Goal: Transaction & Acquisition: Purchase product/service

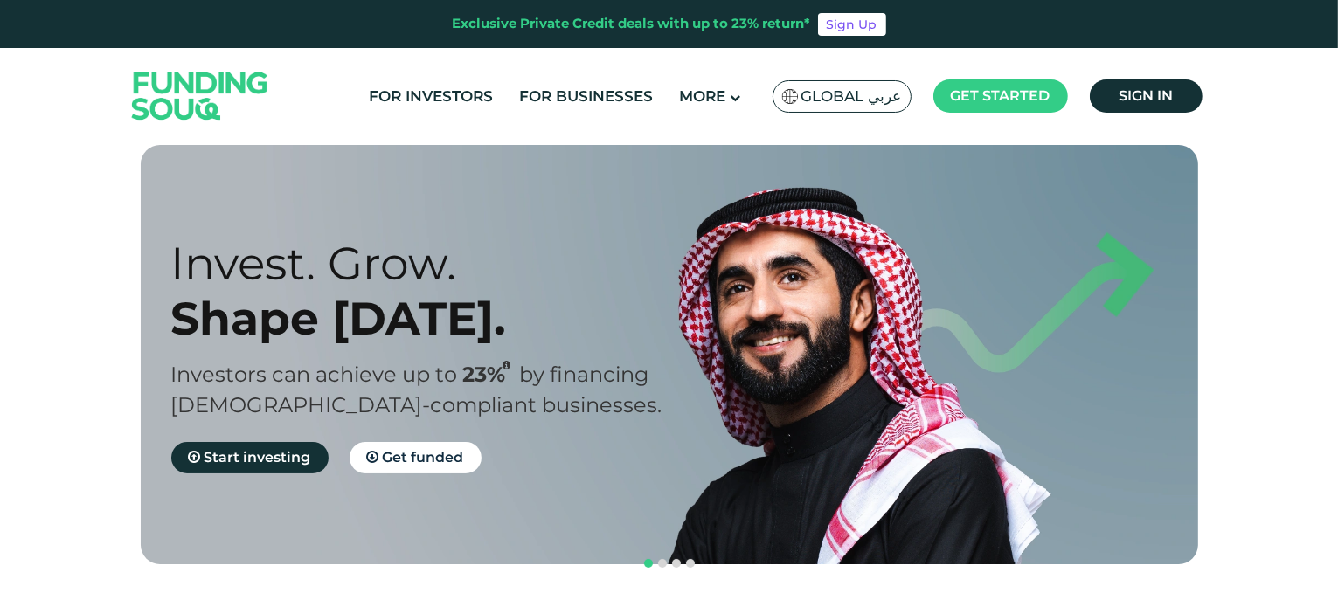
scroll to position [10, 0]
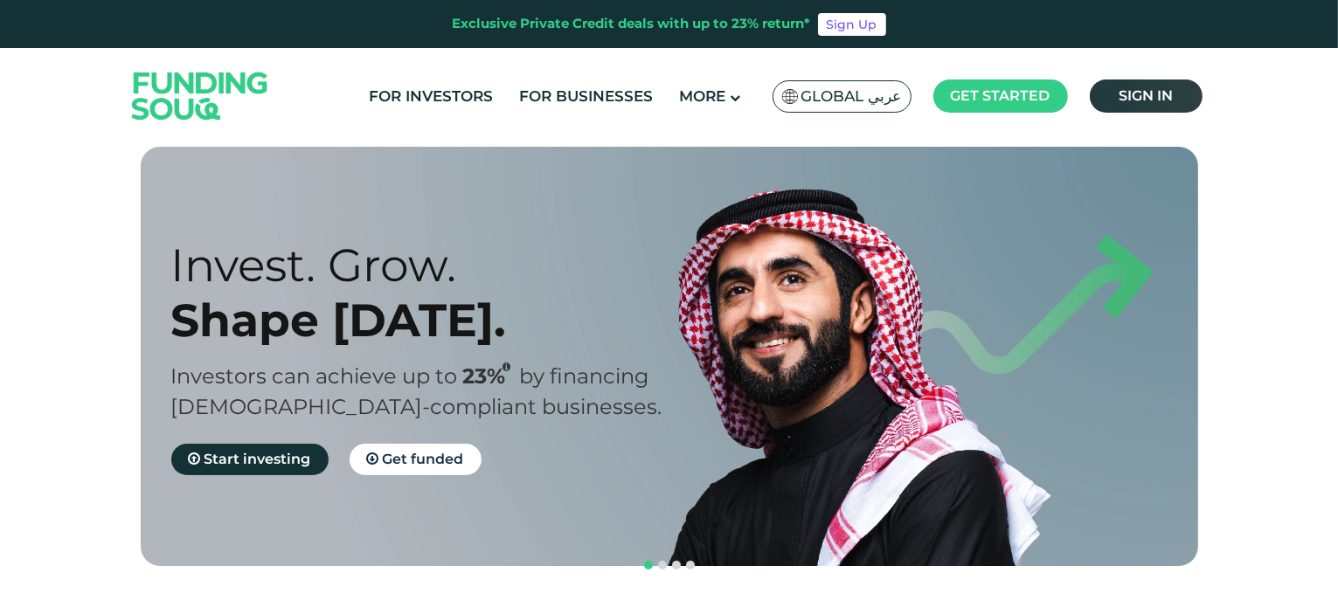
click at [1148, 100] on span "Sign in" at bounding box center [1145, 95] width 54 height 17
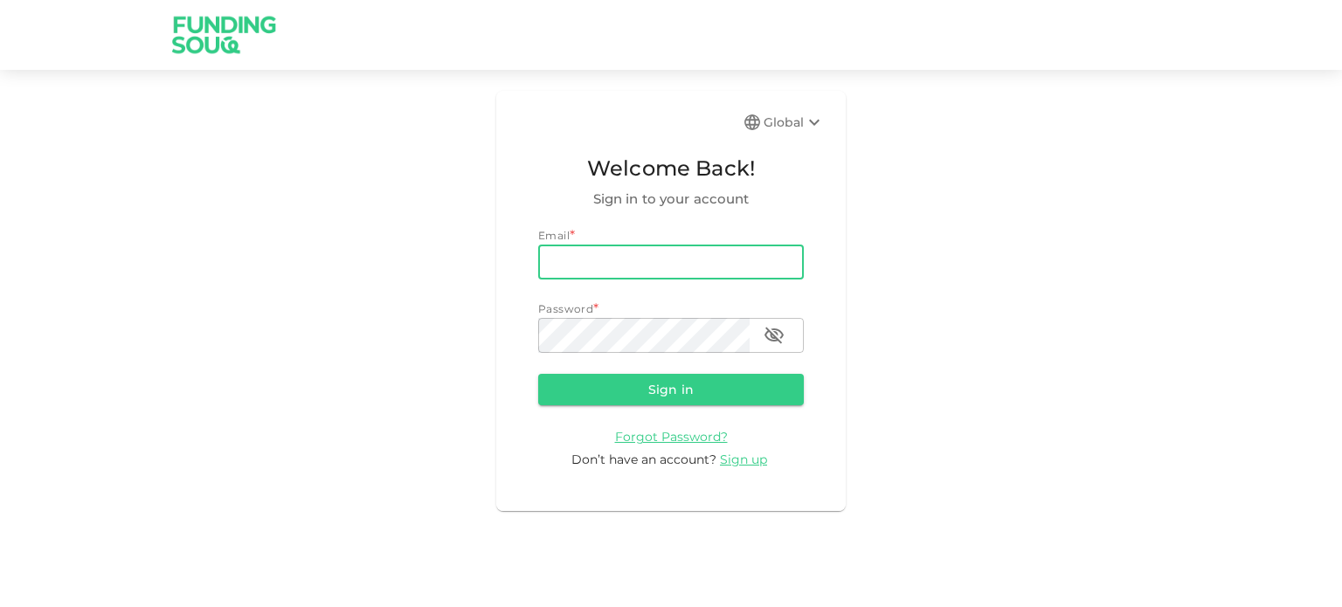
click at [667, 258] on input "email" at bounding box center [671, 262] width 266 height 35
type input "[EMAIL_ADDRESS][DOMAIN_NAME]"
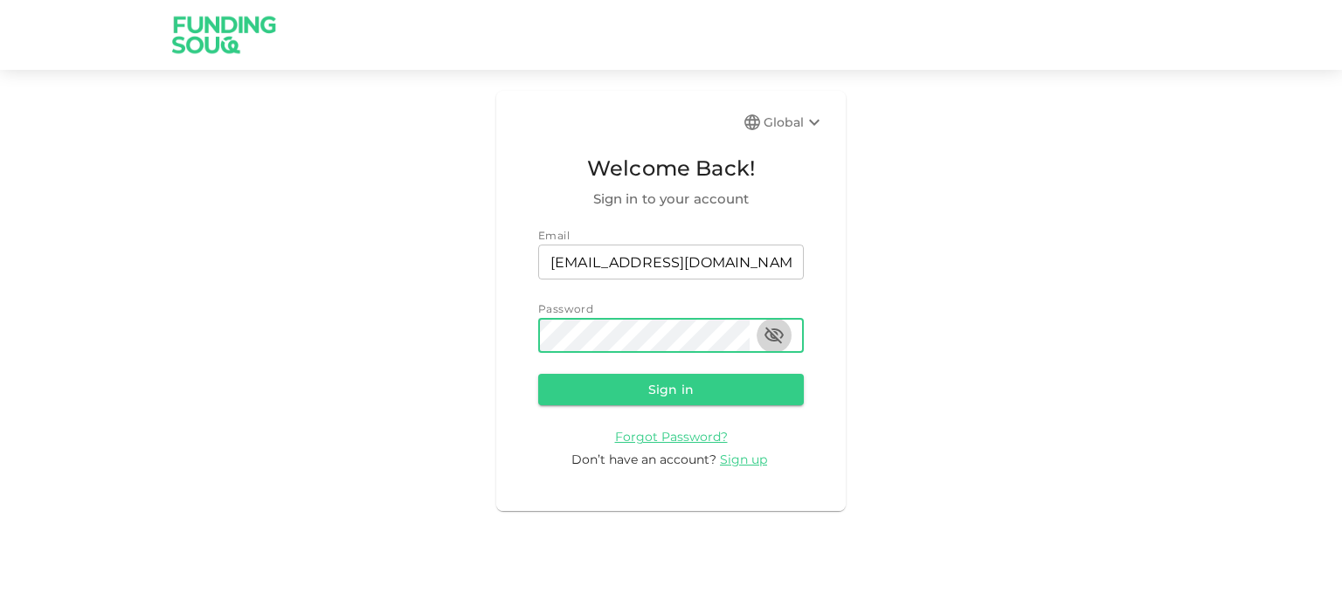
click at [768, 328] on icon "button" at bounding box center [773, 336] width 19 height 17
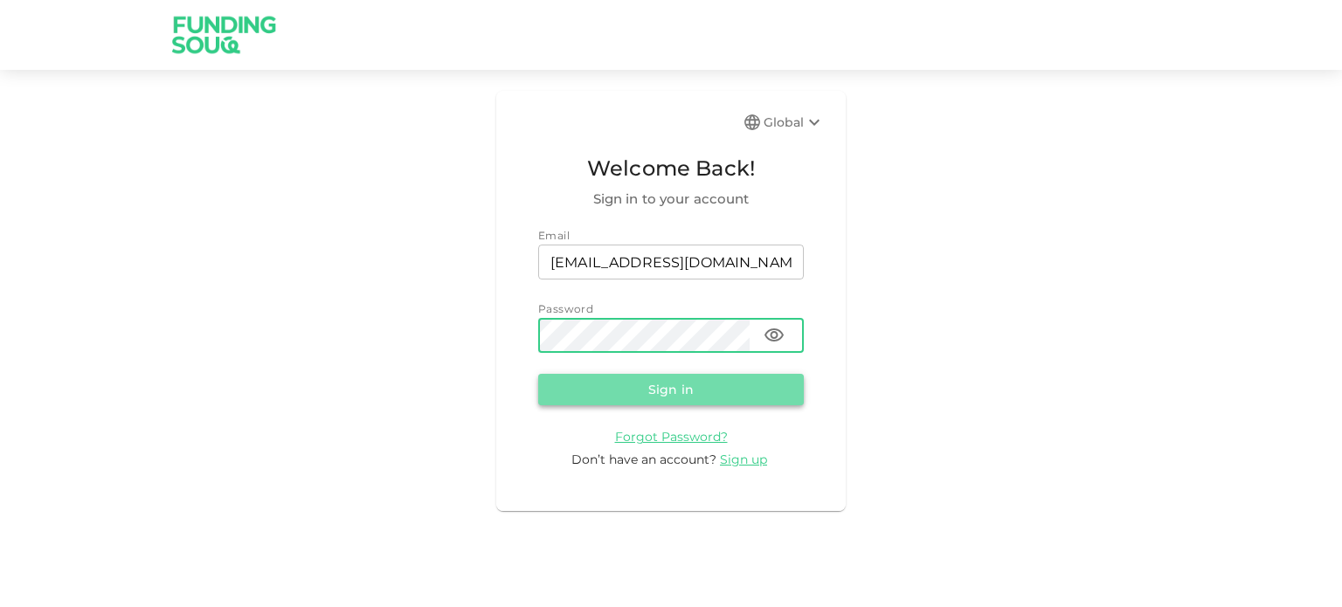
click at [687, 379] on button "Sign in" at bounding box center [671, 389] width 266 height 31
click at [665, 387] on button "Sign in" at bounding box center [671, 389] width 266 height 31
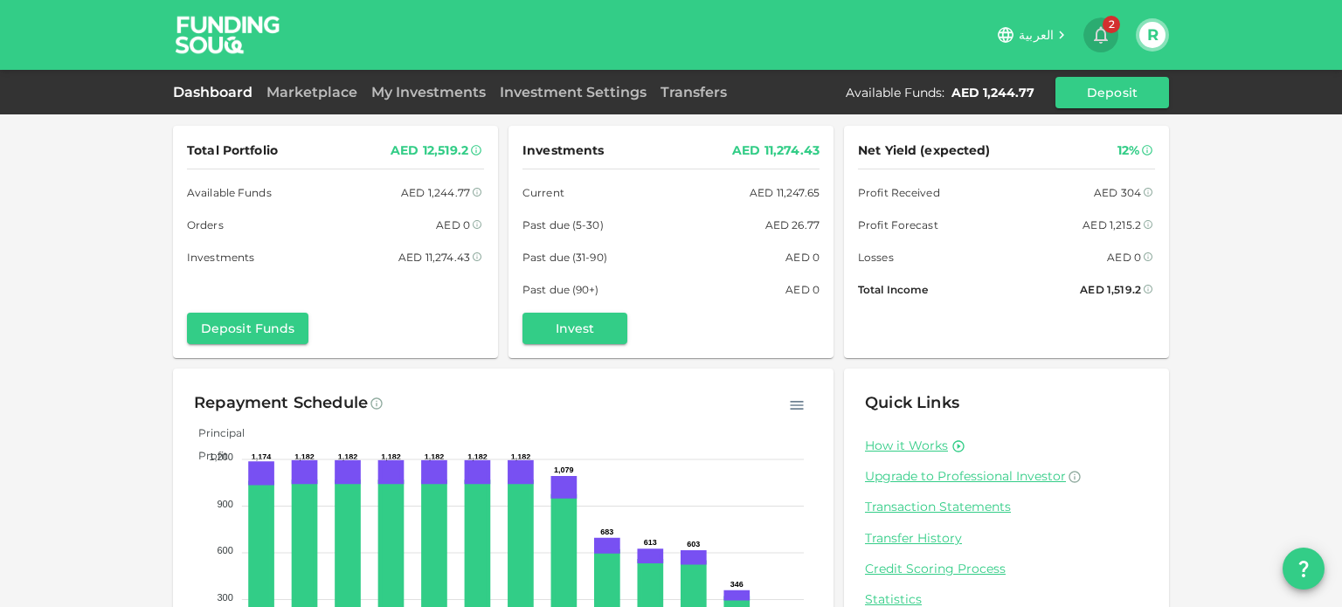
click at [1111, 34] on button "2" at bounding box center [1100, 34] width 35 height 35
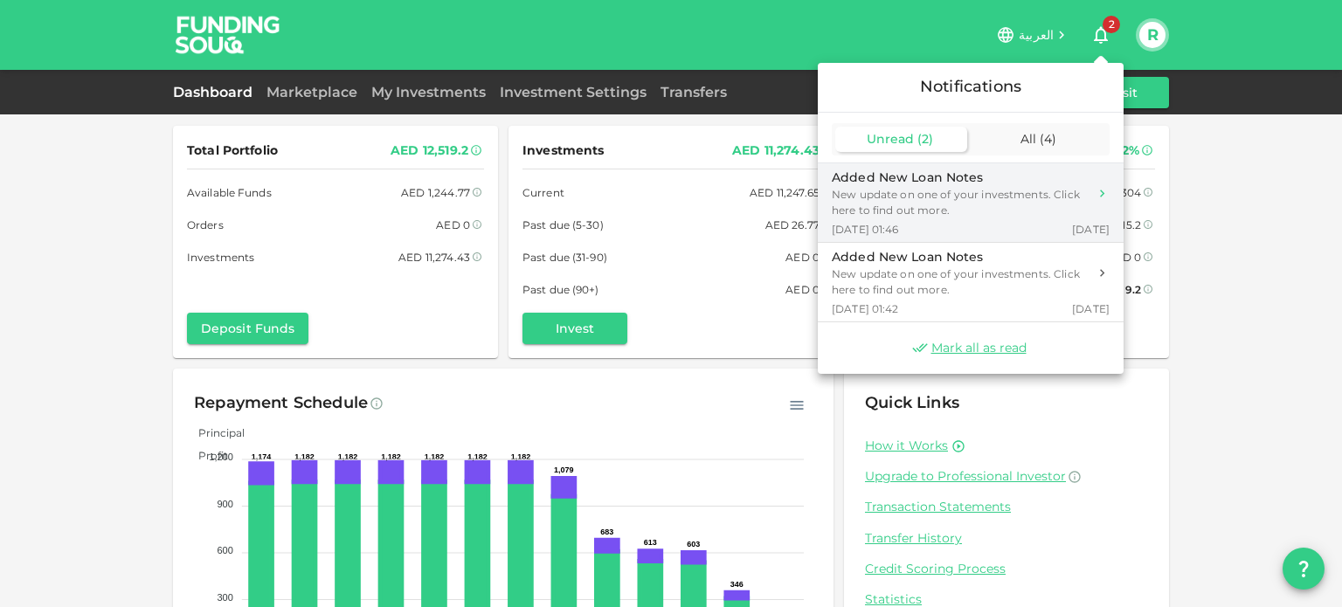
click at [958, 197] on div "New update on one of your investments. Click here to find out more." at bounding box center [960, 202] width 256 height 31
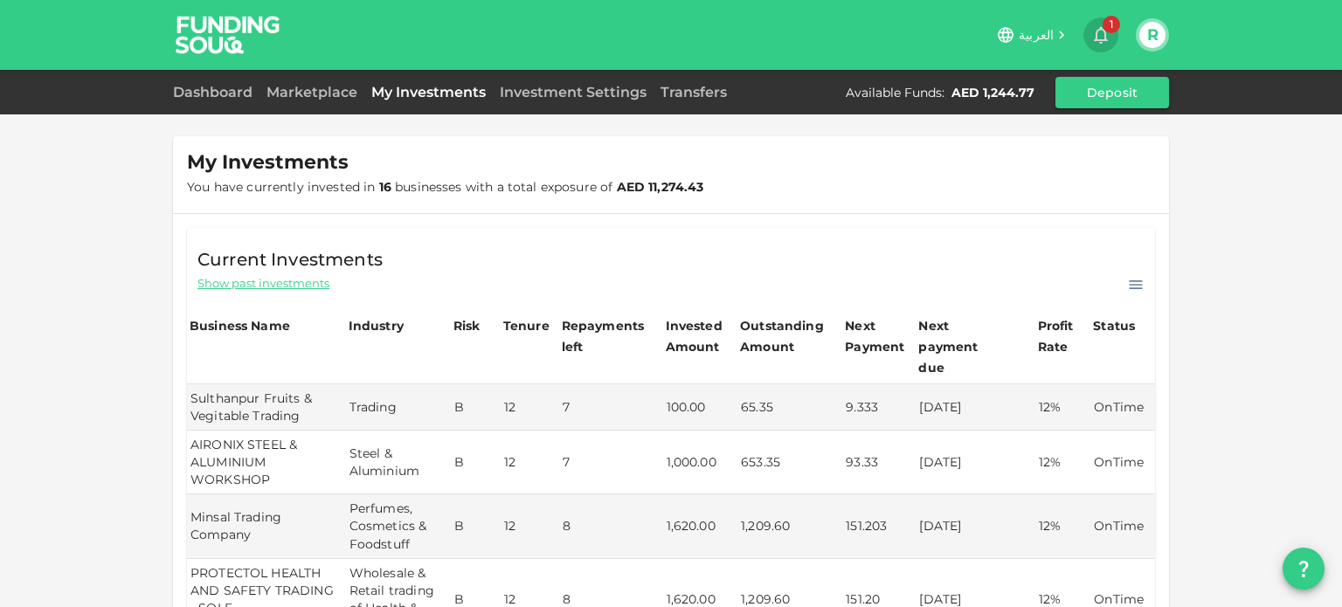
click at [1092, 29] on icon "button" at bounding box center [1100, 34] width 21 height 21
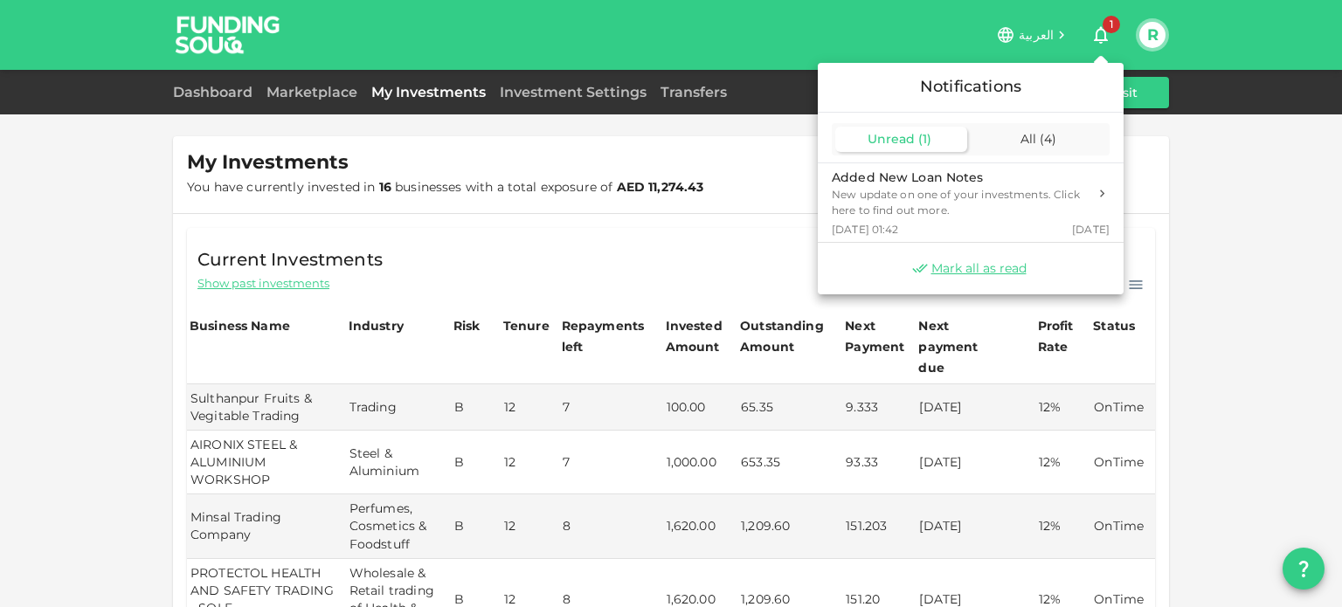
click at [297, 86] on div at bounding box center [671, 303] width 1342 height 607
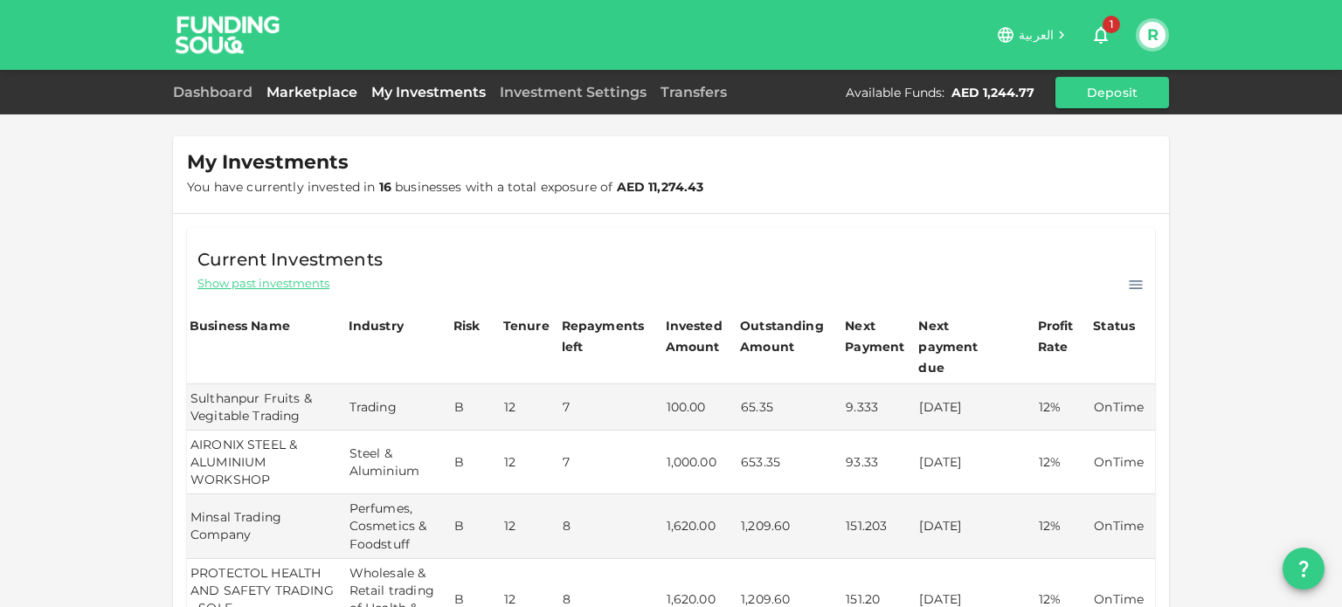
click at [308, 97] on link "Marketplace" at bounding box center [311, 92] width 105 height 17
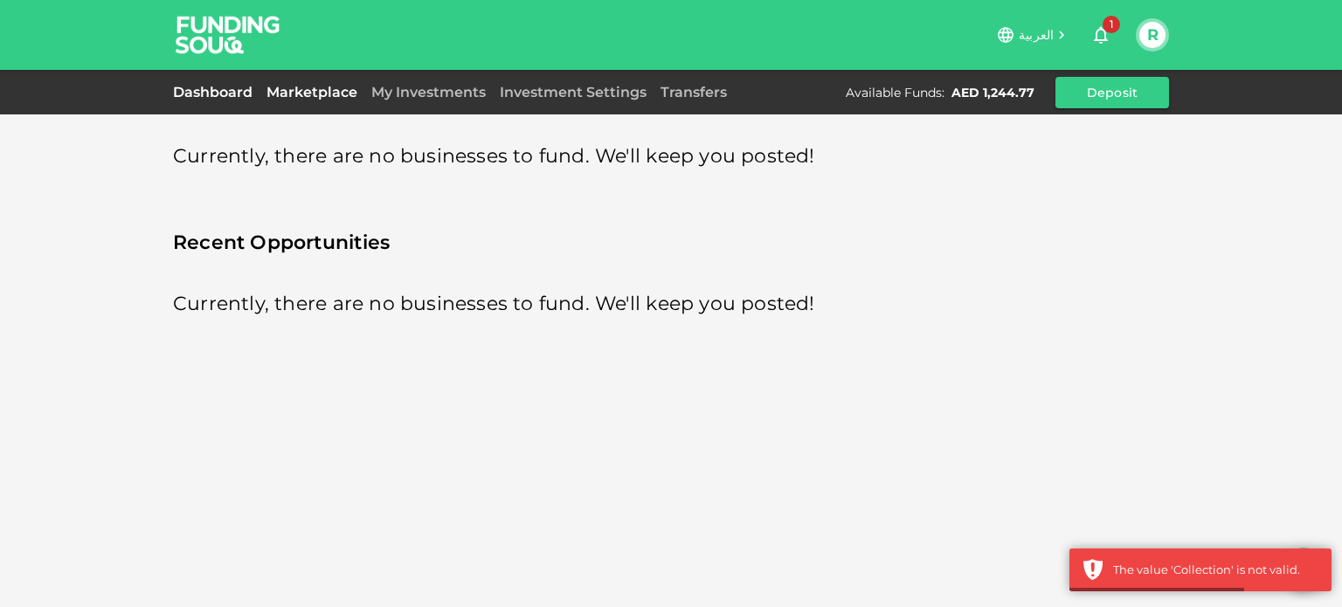
click at [213, 91] on link "Dashboard" at bounding box center [216, 92] width 86 height 17
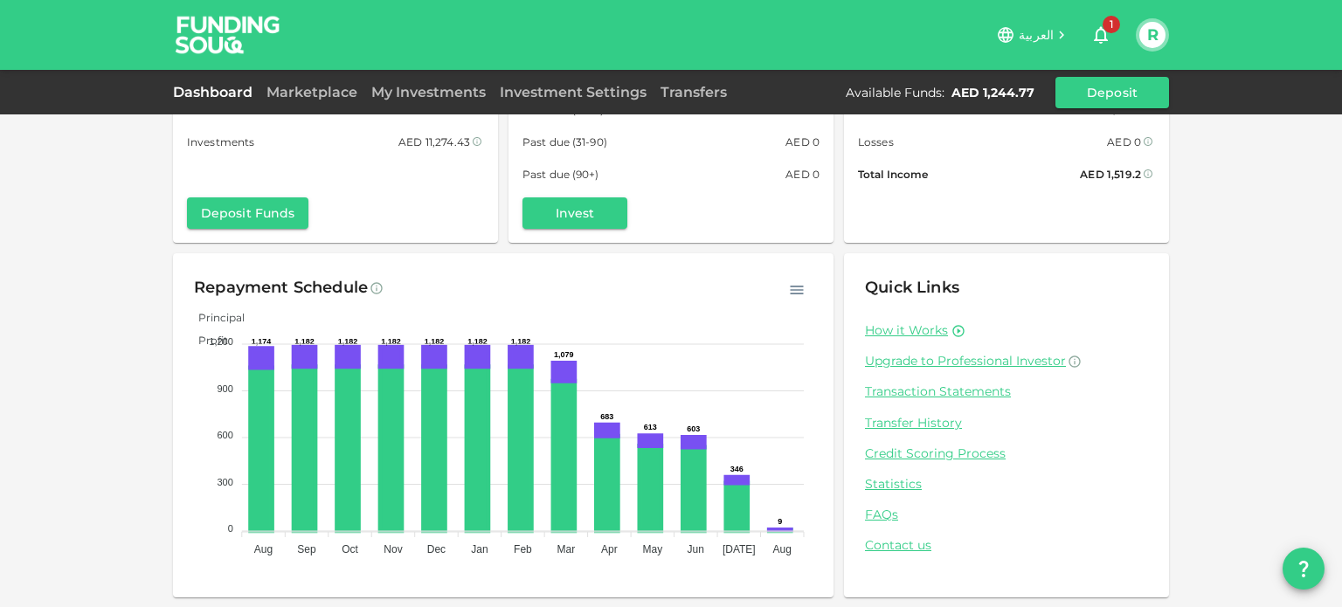
scroll to position [115, 0]
click at [310, 89] on link "Marketplace" at bounding box center [311, 92] width 105 height 17
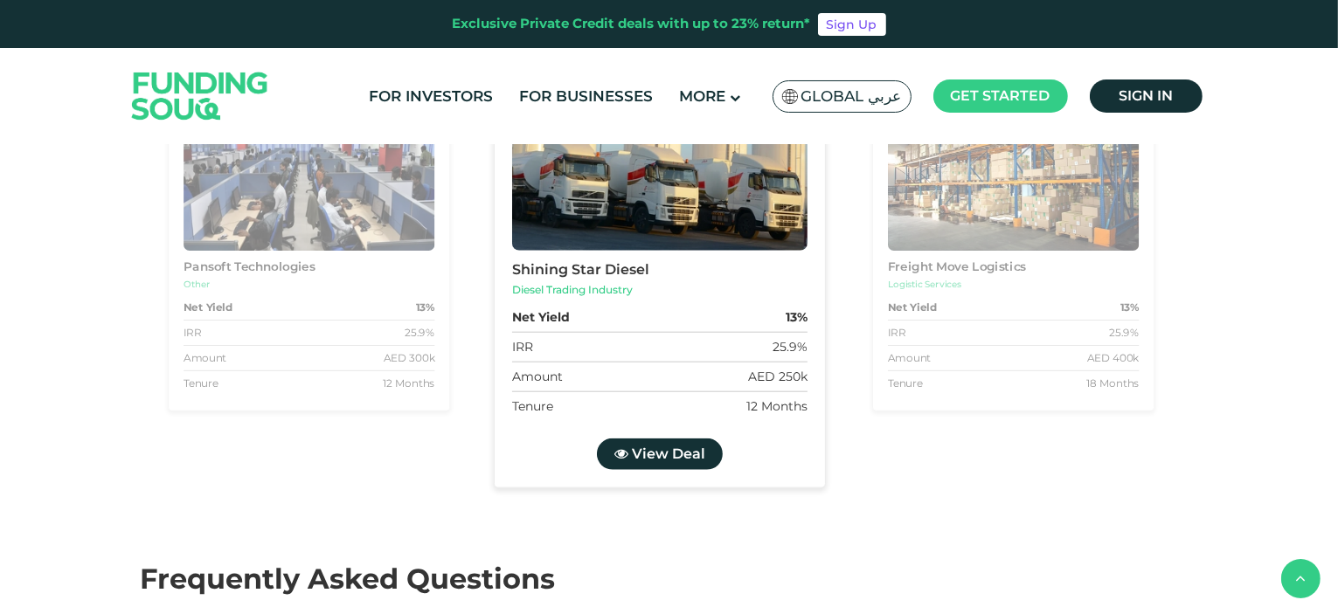
scroll to position [1781, 0]
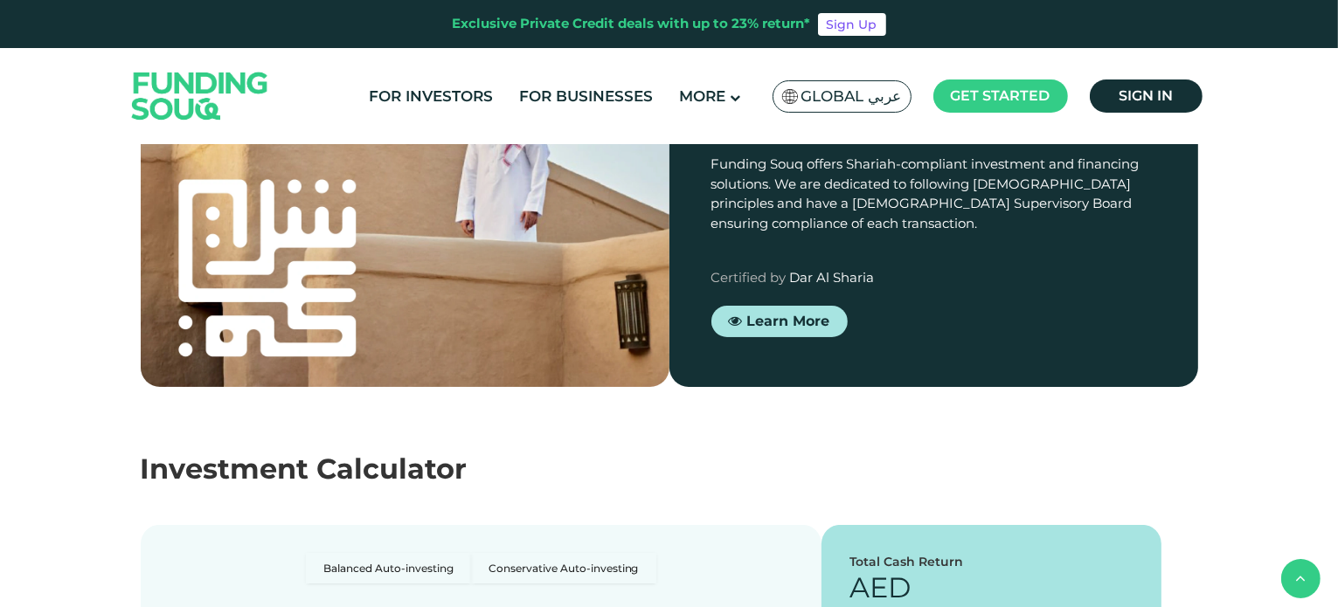
scroll to position [1631, 0]
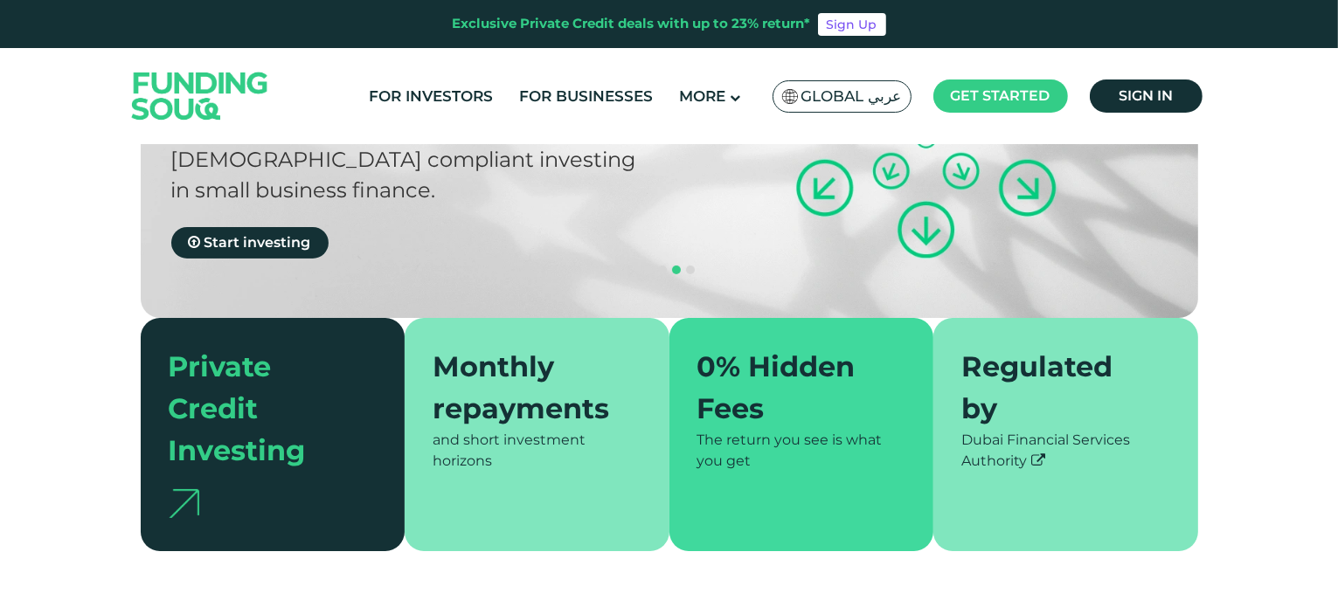
scroll to position [0, 0]
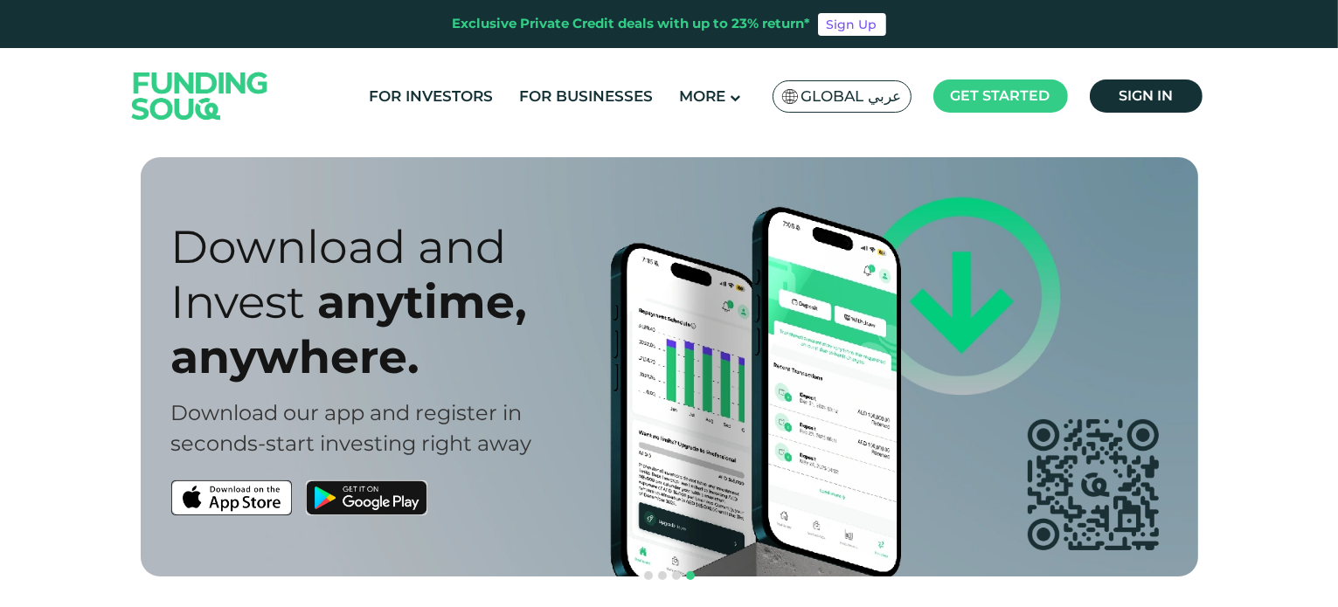
click at [841, 107] on div "Global عربي" at bounding box center [841, 96] width 139 height 32
click at [842, 104] on span "Global عربي" at bounding box center [851, 96] width 100 height 20
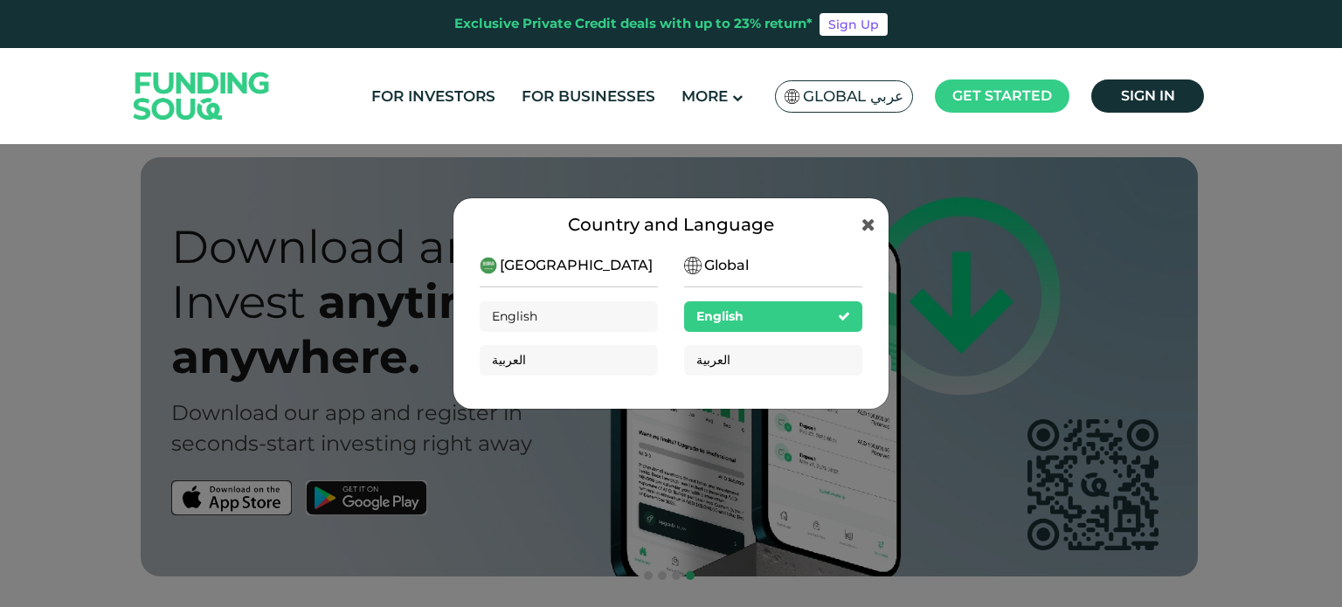
click at [728, 260] on span "Global" at bounding box center [726, 265] width 45 height 21
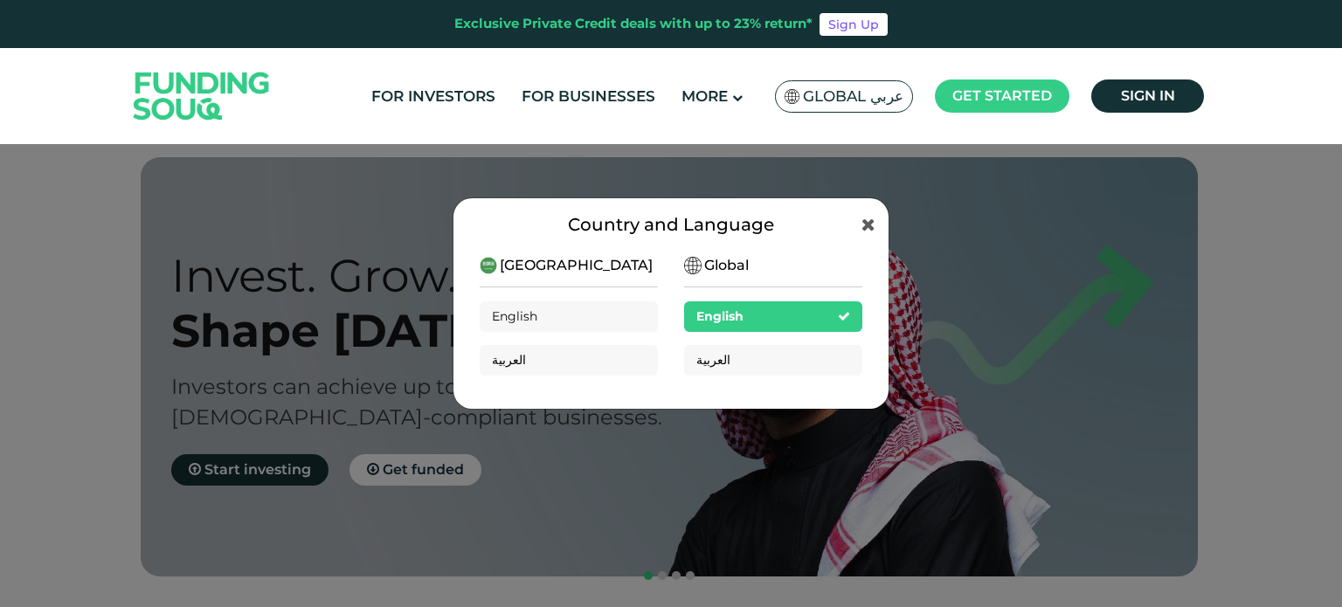
click at [692, 268] on img at bounding box center [692, 265] width 17 height 17
click at [861, 457] on div "Country and Language Saudi Arabia English العربية Global English العربية" at bounding box center [671, 303] width 1342 height 607
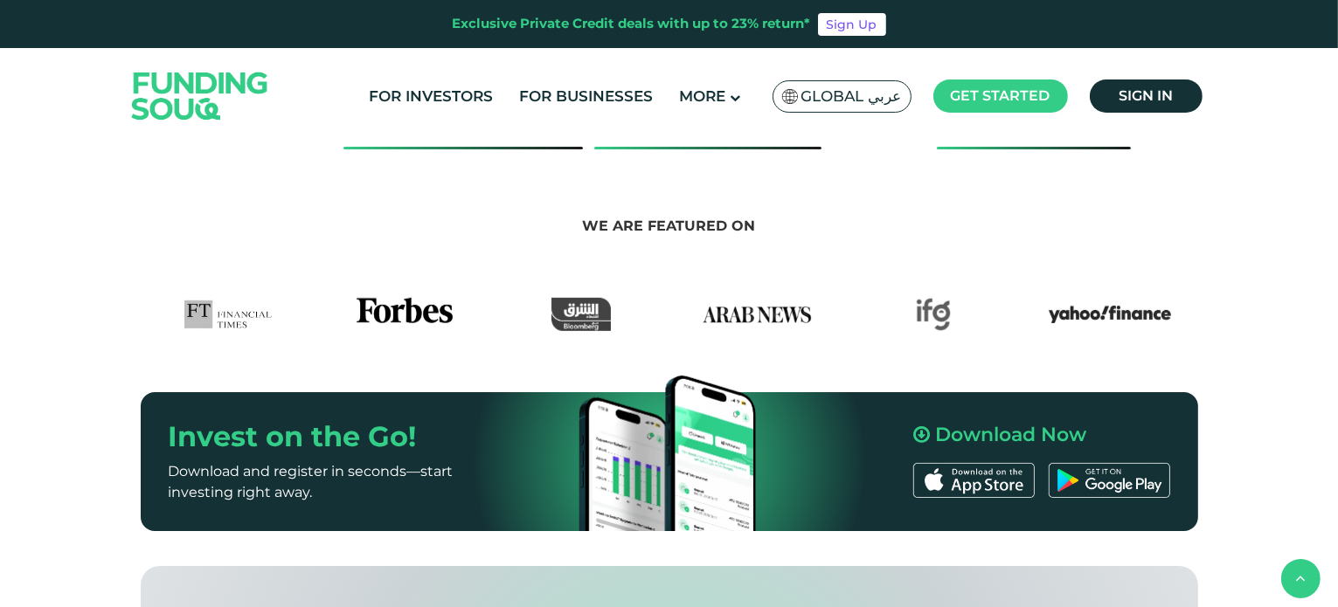
scroll to position [896, 0]
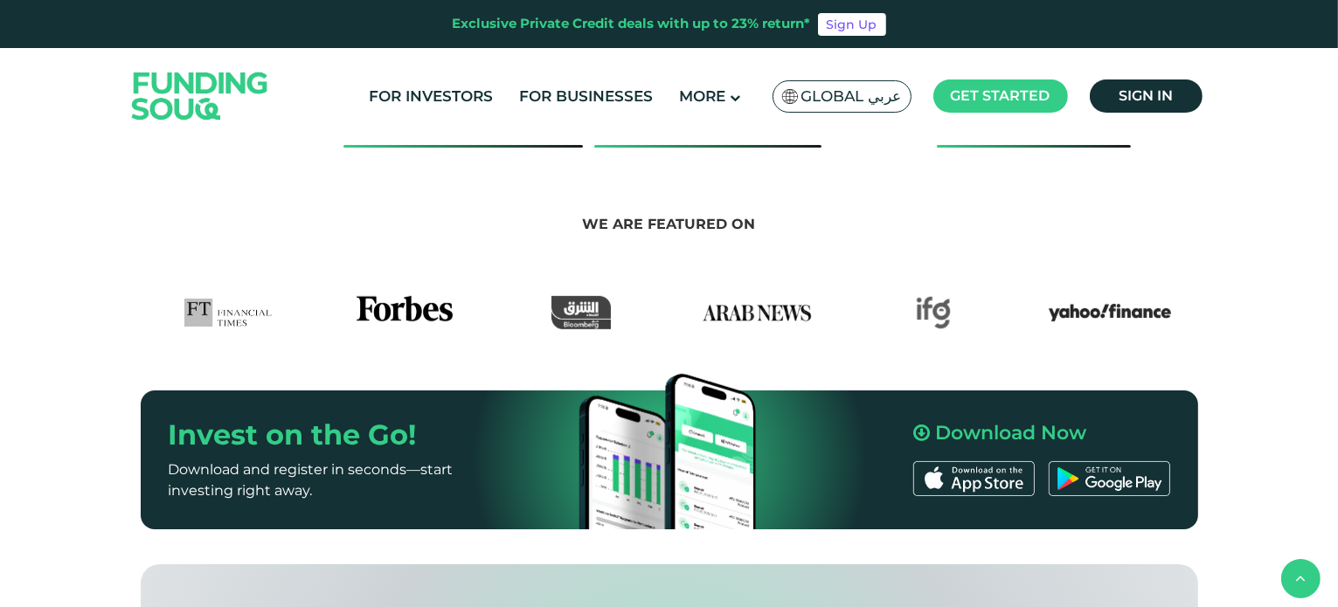
click at [772, 296] on img at bounding box center [756, 312] width 122 height 33
click at [412, 296] on img at bounding box center [404, 312] width 96 height 33
click at [937, 296] on img at bounding box center [933, 312] width 35 height 33
